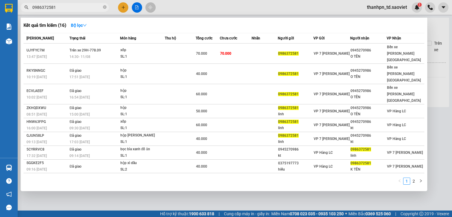
click at [70, 6] on input "0986372581" at bounding box center [66, 7] width 69 height 6
paste input "355688977"
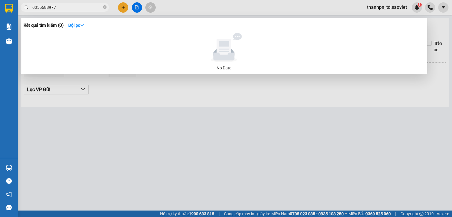
click at [71, 9] on input "0355688977" at bounding box center [66, 7] width 69 height 6
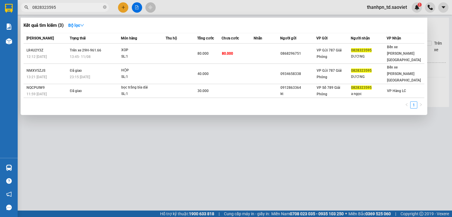
click at [64, 9] on input "0828323595" at bounding box center [66, 7] width 69 height 6
click at [67, 8] on input "0828323595" at bounding box center [66, 7] width 69 height 6
paste input "0335157097Anh"
click at [73, 7] on input "08283235950335157097Anh" at bounding box center [66, 7] width 69 height 6
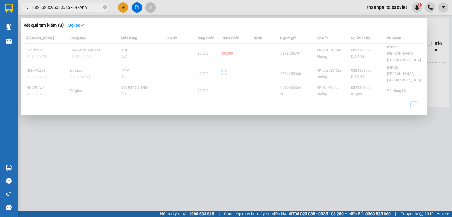
paste input "text"
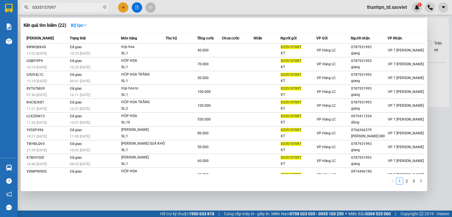
click at [58, 6] on input "0335157097" at bounding box center [66, 7] width 69 height 6
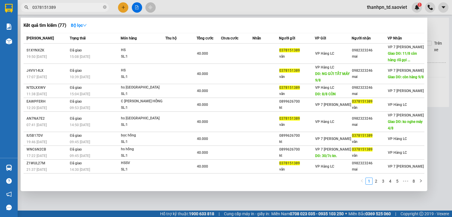
click at [62, 8] on input "0378151389" at bounding box center [66, 7] width 69 height 6
paste input "988146114"
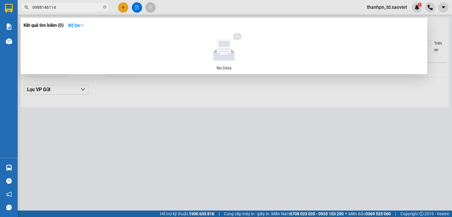
click at [67, 12] on div at bounding box center [226, 108] width 452 height 217
click at [76, 6] on input "0988146114" at bounding box center [66, 7] width 69 height 6
paste input "77323576Chị"
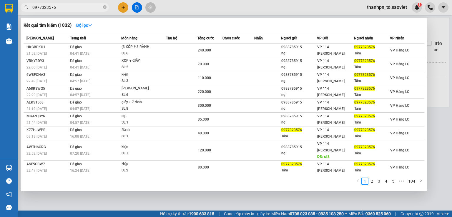
click at [37, 8] on input "0977323576" at bounding box center [66, 7] width 69 height 6
paste input "0569263165"
type input "0569263165"
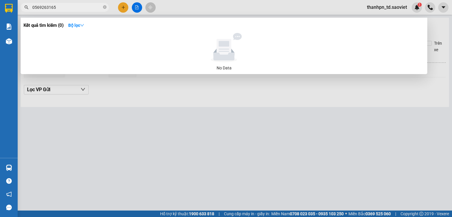
click at [63, 5] on input "0569263165" at bounding box center [66, 7] width 69 height 6
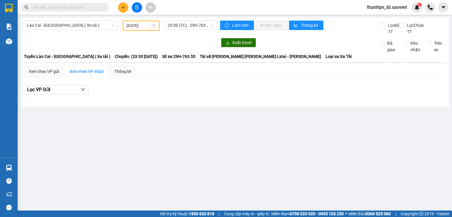
paste input "0569263165"
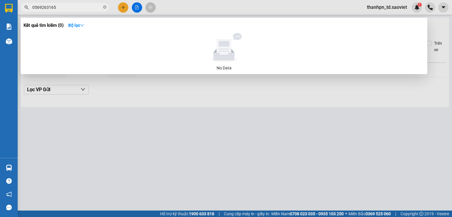
type input "0569263165"
click at [58, 9] on input "0569263165" at bounding box center [66, 7] width 69 height 6
click at [68, 7] on input "0569263165" at bounding box center [66, 7] width 69 height 6
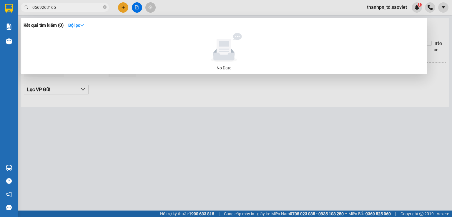
click at [68, 7] on input "0569263165" at bounding box center [66, 7] width 69 height 6
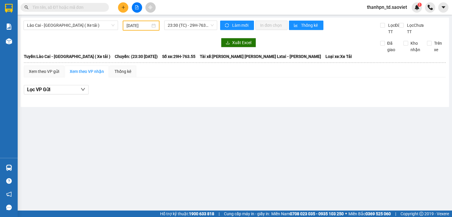
paste input "0569263165"
type input "0569263165"
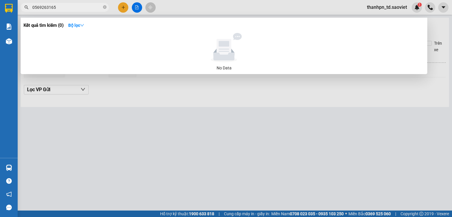
click at [72, 11] on span "0569263165" at bounding box center [65, 7] width 88 height 9
click at [86, 7] on input "0569263165" at bounding box center [66, 7] width 69 height 6
click at [87, 6] on input "0569263165" at bounding box center [66, 7] width 69 height 6
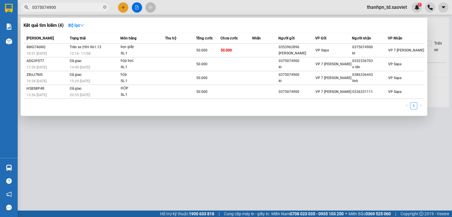
click at [75, 9] on input "0375074900" at bounding box center [66, 7] width 69 height 6
paste input "0904819185"
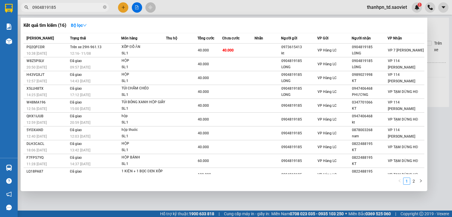
click at [72, 5] on input "0904819185" at bounding box center [66, 7] width 69 height 6
paste input "366198343Chị [PERSON_NAME] 1992"
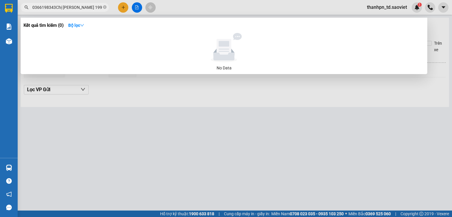
drag, startPoint x: 58, startPoint y: 8, endPoint x: 98, endPoint y: 8, distance: 40.0
click at [98, 8] on input "0366198343Chị [PERSON_NAME] 1992" at bounding box center [66, 7] width 69 height 6
type input "0"
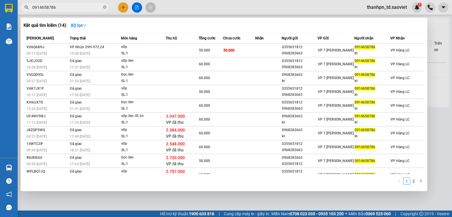
type input "0914658786"
